Goal: Information Seeking & Learning: Check status

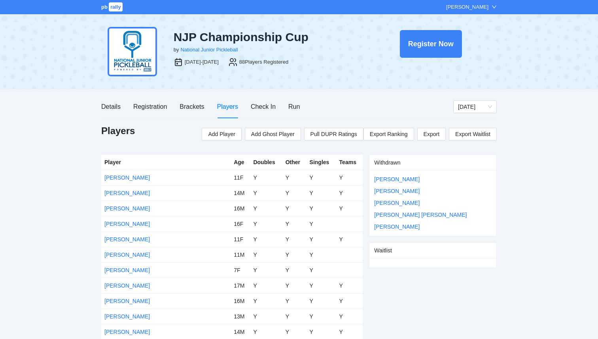
scroll to position [116, 0]
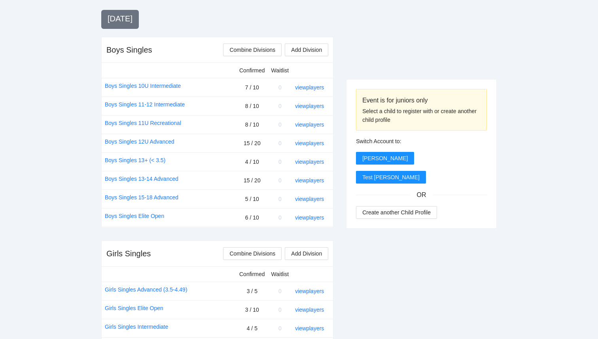
scroll to position [283, 0]
click at [309, 144] on link "view players" at bounding box center [309, 143] width 29 height 6
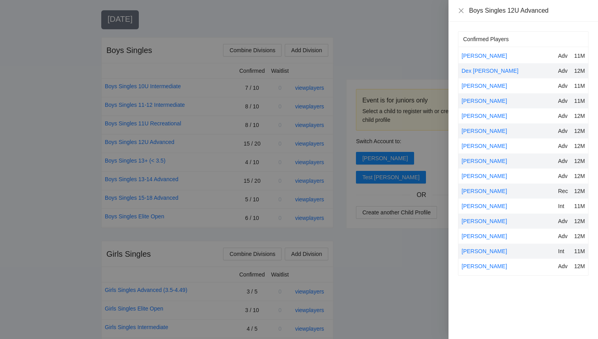
click at [409, 255] on div at bounding box center [299, 169] width 598 height 339
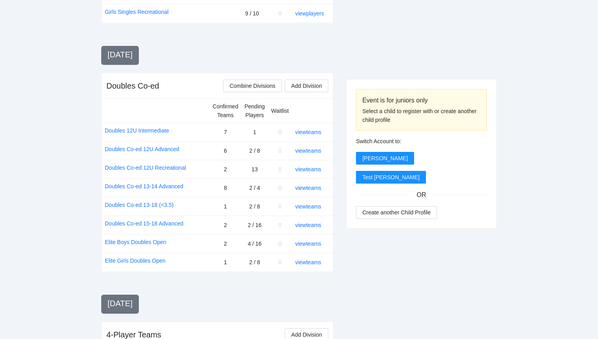
scroll to position [617, 0]
click at [314, 244] on link "view teams" at bounding box center [308, 242] width 26 height 6
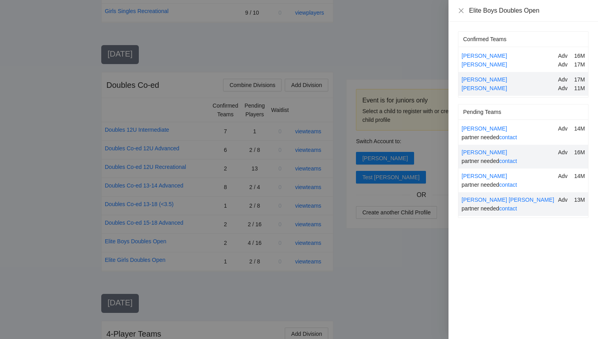
click at [443, 255] on div at bounding box center [299, 169] width 598 height 339
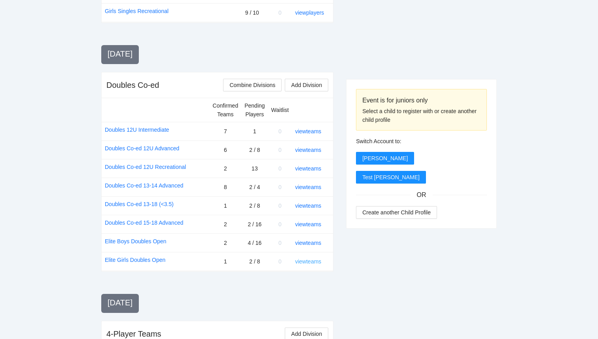
click at [319, 259] on link "view teams" at bounding box center [308, 261] width 26 height 6
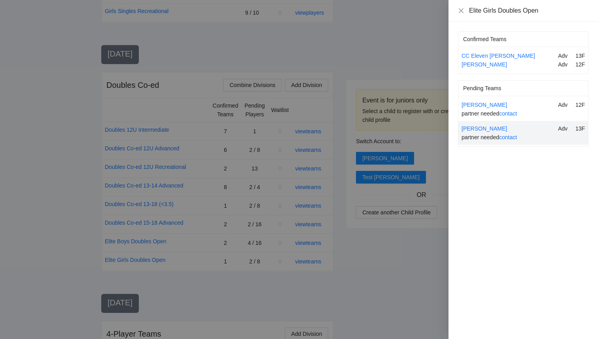
click at [380, 272] on div at bounding box center [299, 169] width 598 height 339
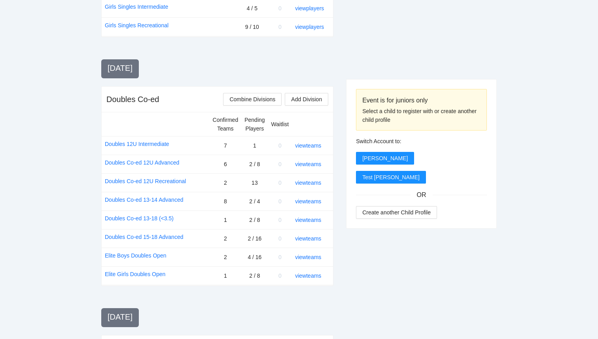
scroll to position [598, 0]
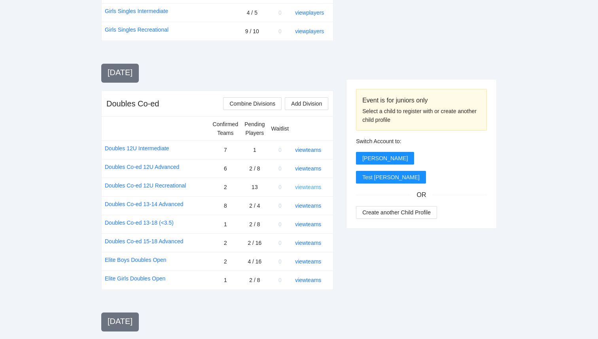
click at [308, 186] on link "view teams" at bounding box center [308, 187] width 26 height 6
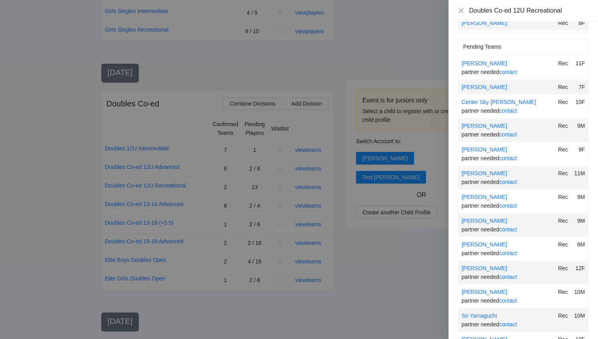
scroll to position [93, 0]
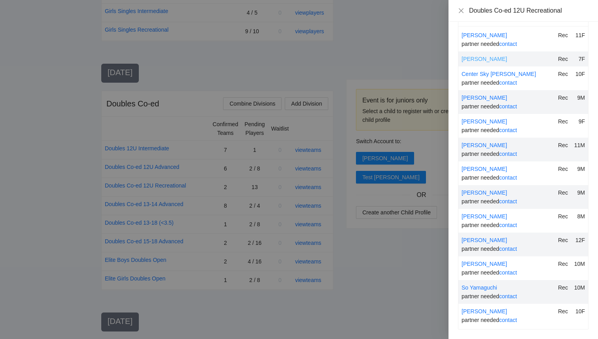
click at [496, 59] on link "[PERSON_NAME]" at bounding box center [483, 59] width 45 height 6
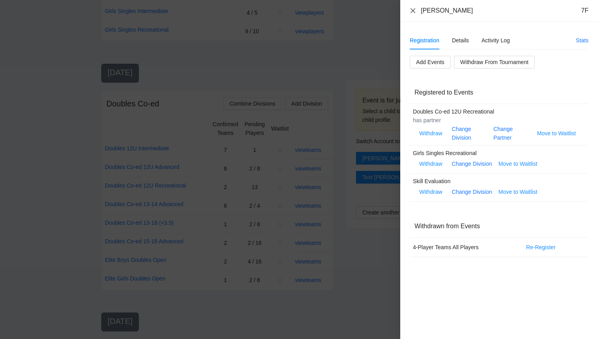
click at [409, 9] on icon "close" at bounding box center [412, 11] width 6 height 6
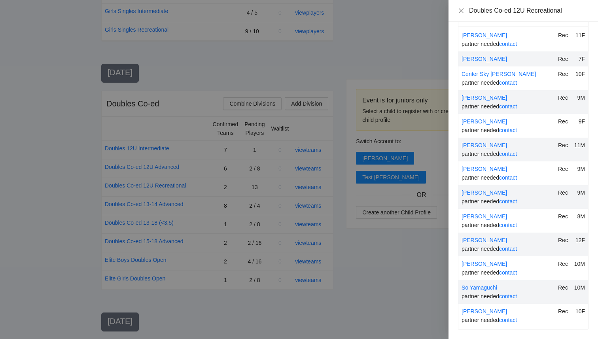
click at [400, 33] on div at bounding box center [299, 169] width 598 height 339
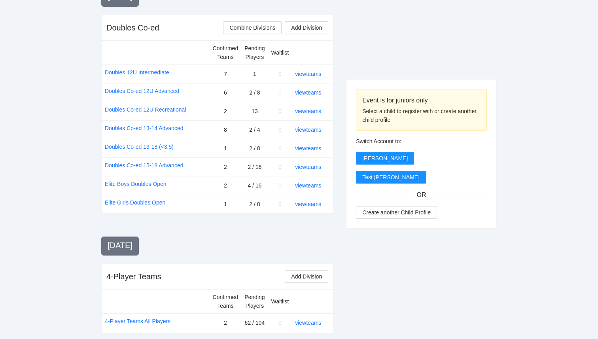
scroll to position [763, 0]
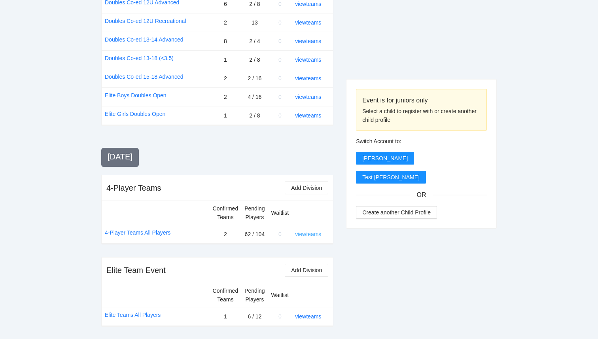
click at [306, 236] on link "view teams" at bounding box center [308, 234] width 26 height 6
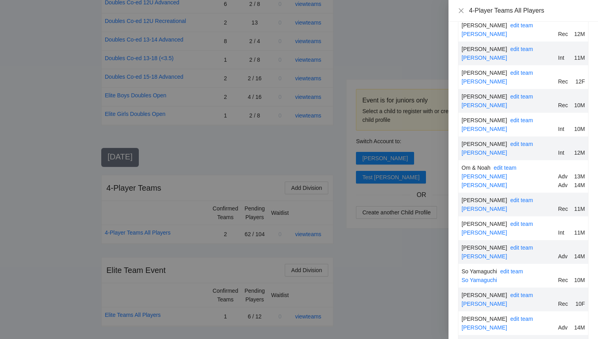
scroll to position [1226, 0]
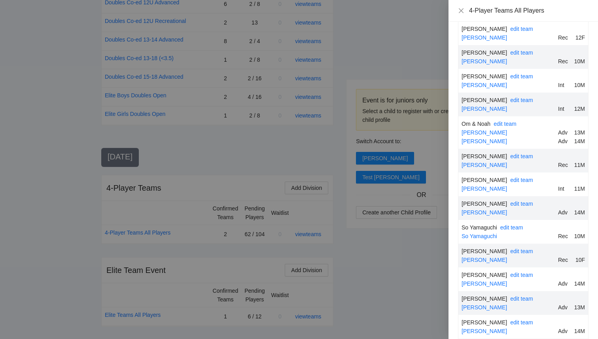
click at [369, 289] on div at bounding box center [299, 169] width 598 height 339
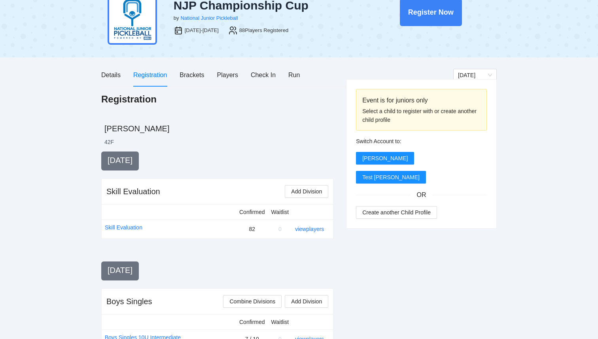
scroll to position [0, 0]
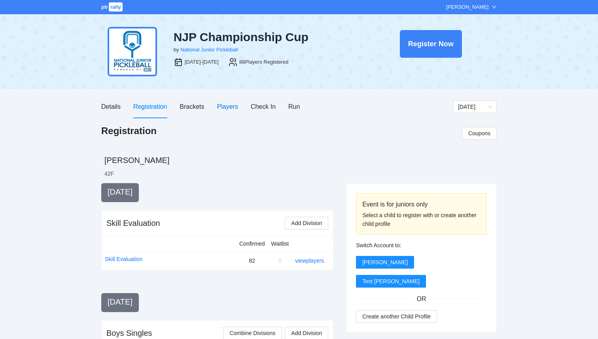
click at [218, 105] on div "Players" at bounding box center [227, 107] width 21 height 10
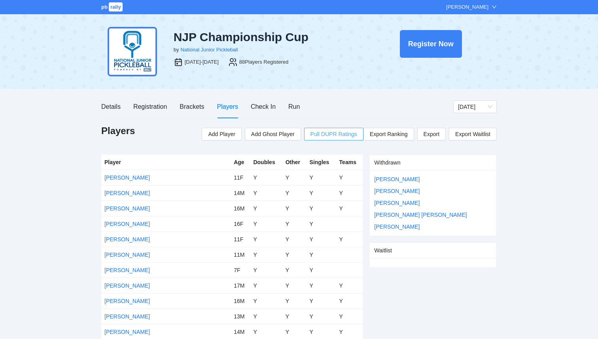
click at [329, 135] on span "Pull DUPR Ratings" at bounding box center [333, 134] width 47 height 9
